Goal: Information Seeking & Learning: Learn about a topic

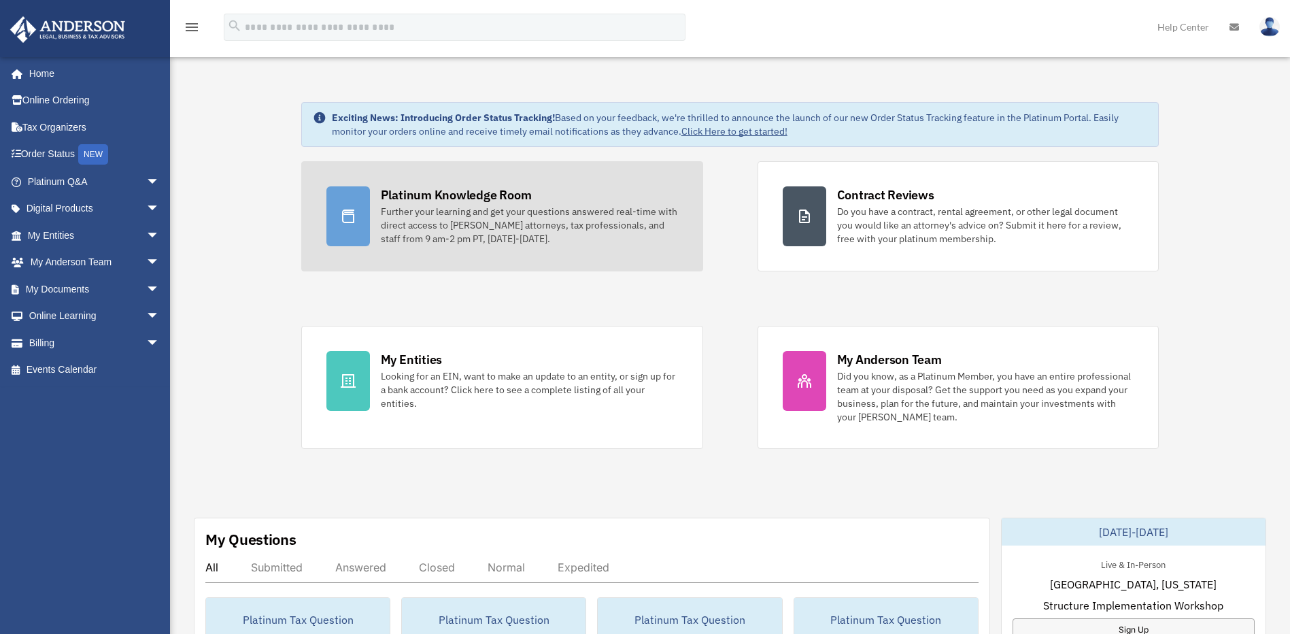
click at [490, 196] on div "Platinum Knowledge Room" at bounding box center [456, 194] width 151 height 17
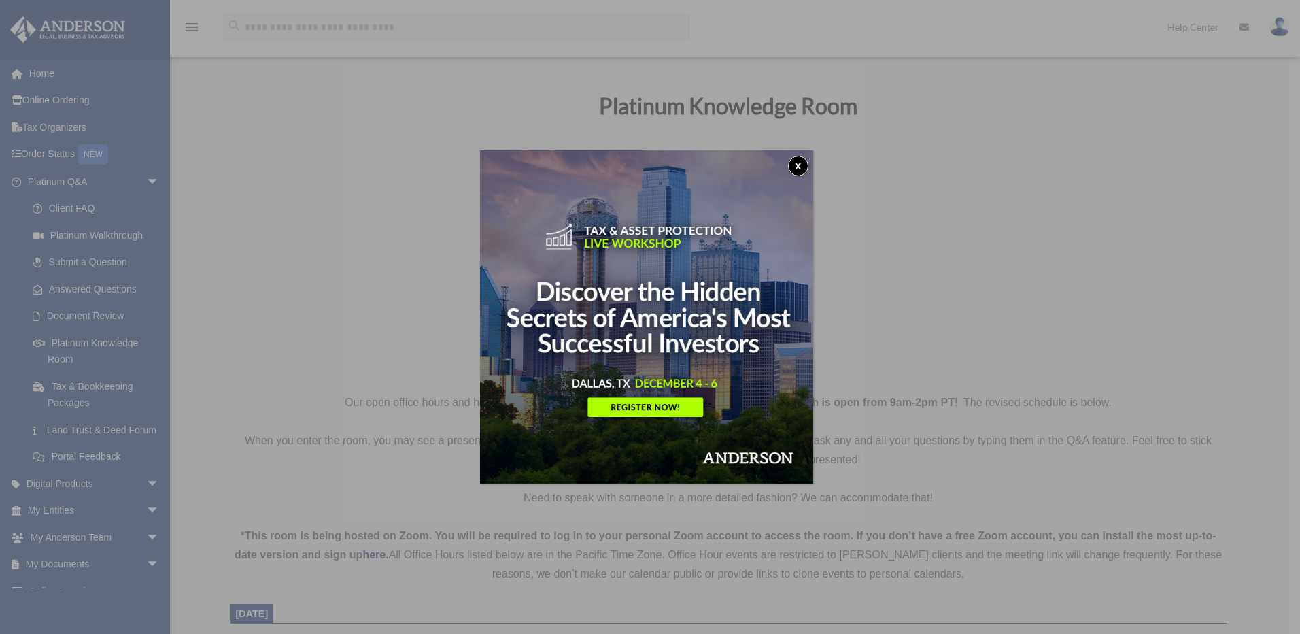
click at [796, 167] on button "x" at bounding box center [798, 166] width 20 height 20
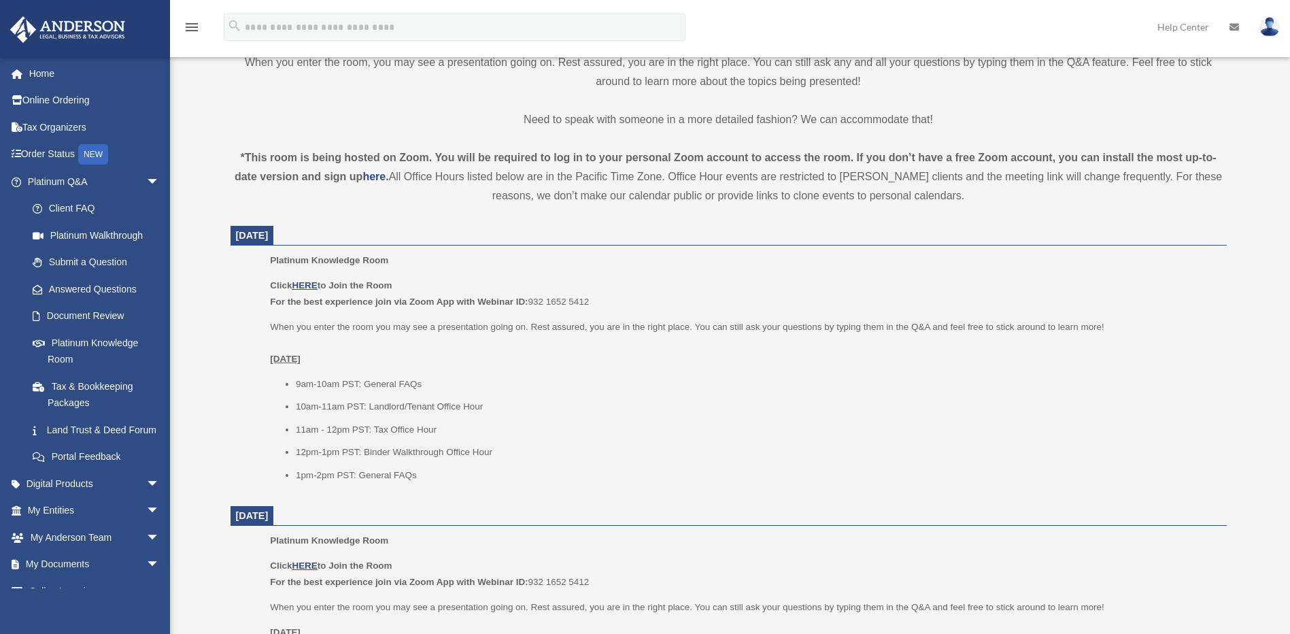
scroll to position [386, 0]
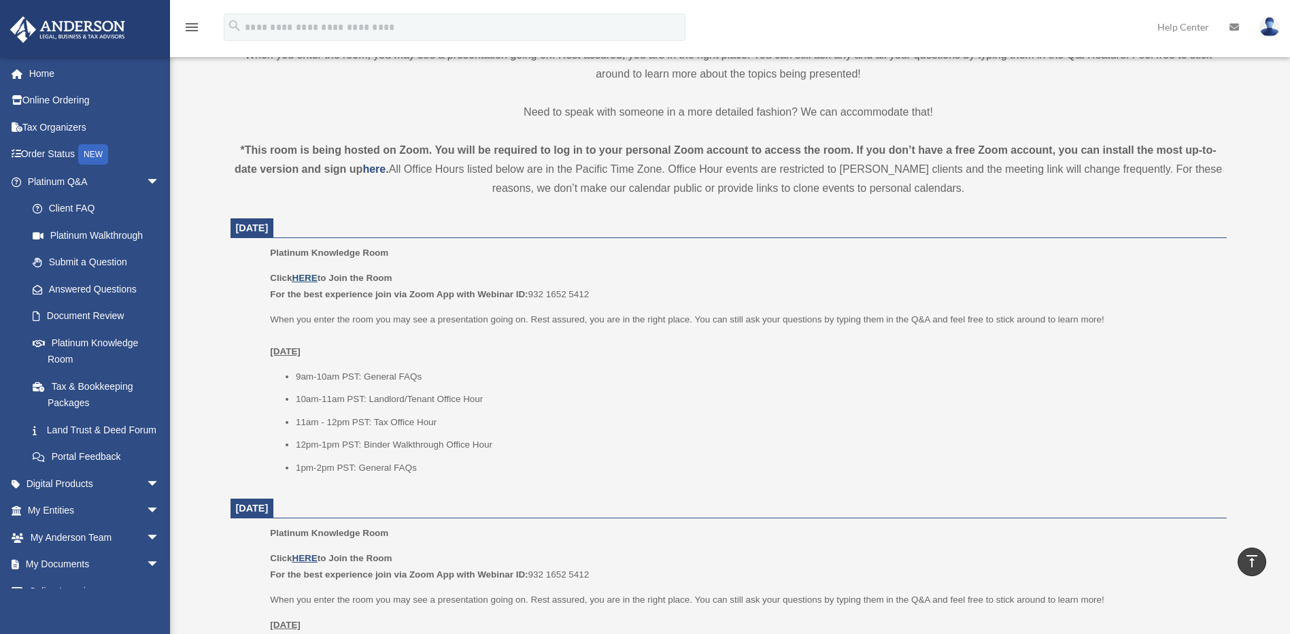
click at [300, 280] on u "HERE" at bounding box center [304, 278] width 25 height 10
